Goal: Check status: Check status

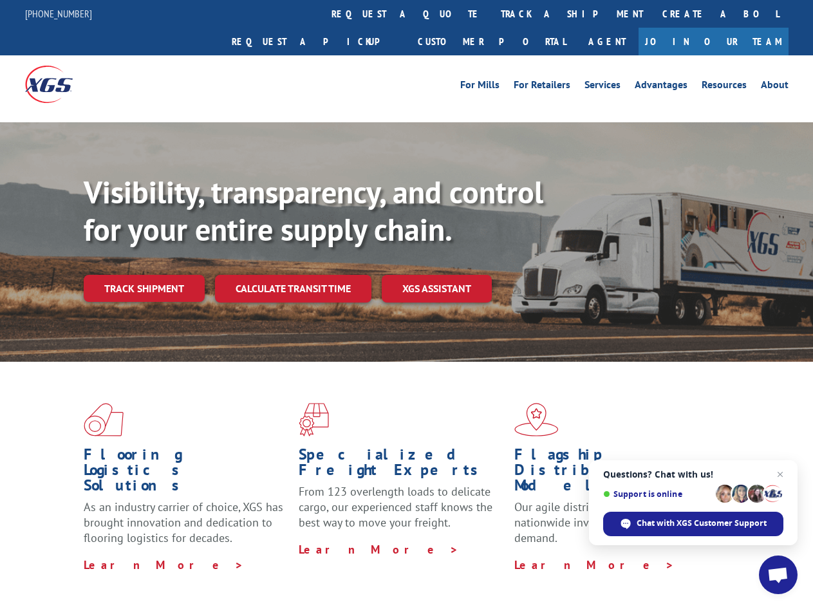
click at [406, 303] on div "Visibility, transparency, and control for your entire supply chain. Track shipm…" at bounding box center [449, 264] width 730 height 180
click at [491, 14] on link "track a shipment" at bounding box center [572, 14] width 162 height 28
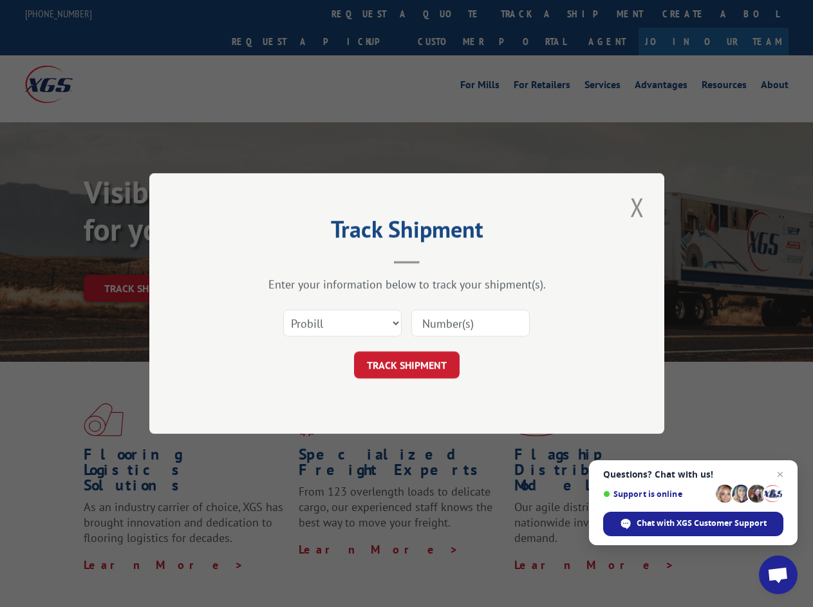
click at [449, 14] on div "Track Shipment Enter your information below to track your shipment(s). Select c…" at bounding box center [406, 303] width 813 height 607
click at [530, 14] on div "Track Shipment Enter your information below to track your shipment(s). Select c…" at bounding box center [406, 303] width 813 height 607
click at [144, 260] on div "Track Shipment Enter your information below to track your shipment(s). Select c…" at bounding box center [406, 303] width 813 height 607
click at [292, 260] on header "Track Shipment" at bounding box center [407, 242] width 386 height 44
click at [437, 260] on header "Track Shipment" at bounding box center [407, 242] width 386 height 44
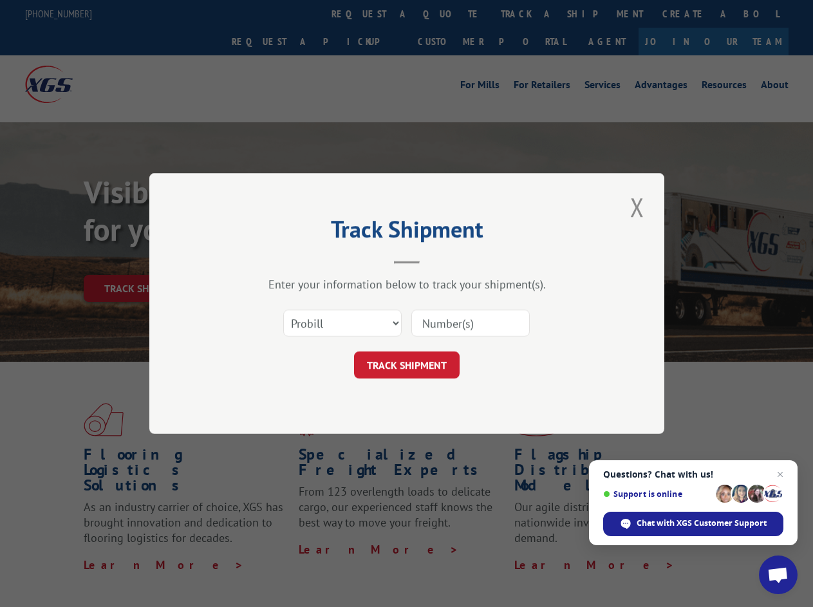
click at [778, 575] on span "Open chat" at bounding box center [778, 576] width 21 height 18
